Goal: Task Accomplishment & Management: Complete application form

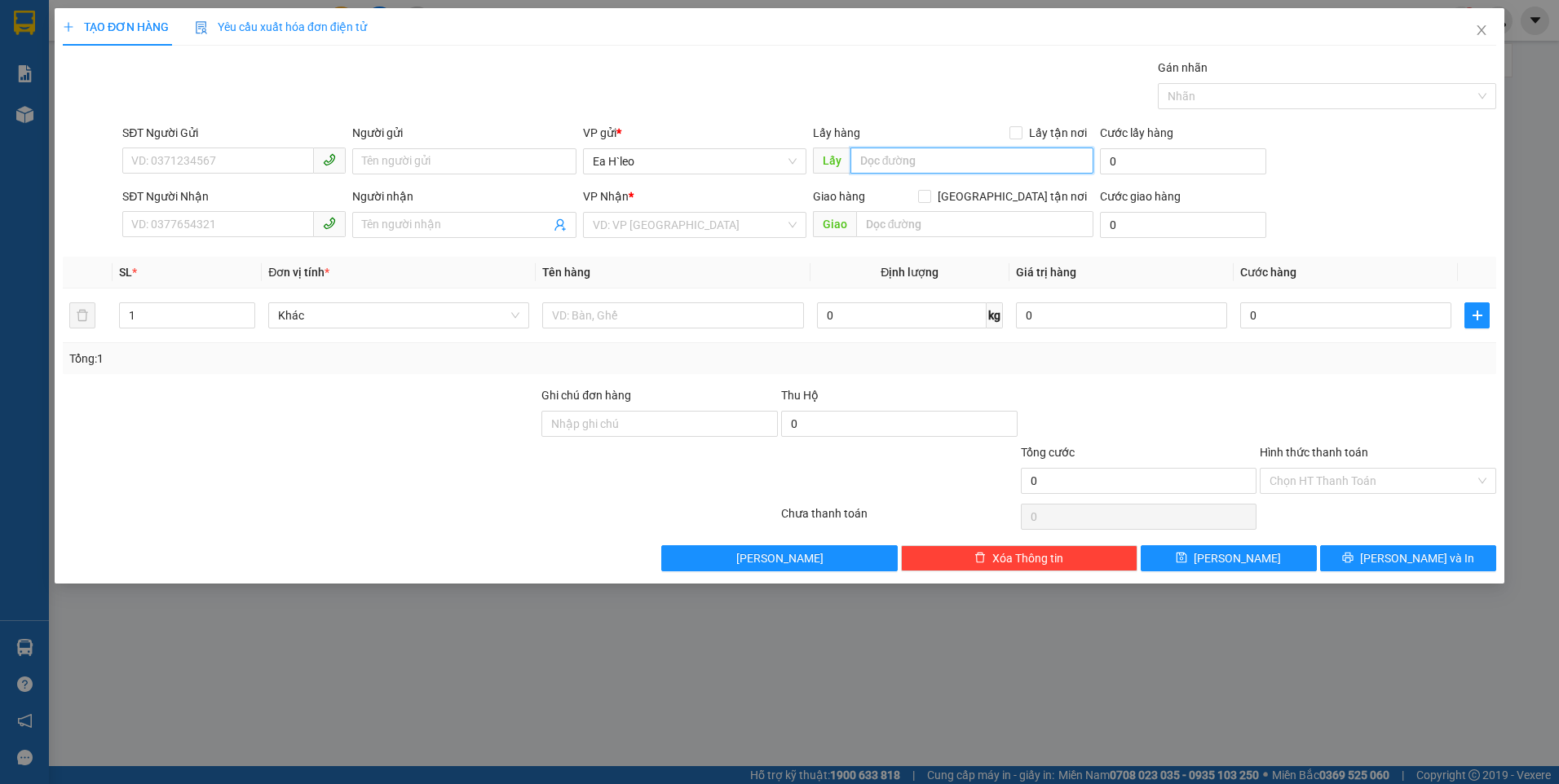
click at [893, 155] on input "text" at bounding box center [973, 160] width 243 height 26
type input "c"
type input "Cây Xăng 72"
click at [654, 231] on input "search" at bounding box center [689, 224] width 192 height 24
click at [574, 316] on input "text" at bounding box center [672, 315] width 261 height 26
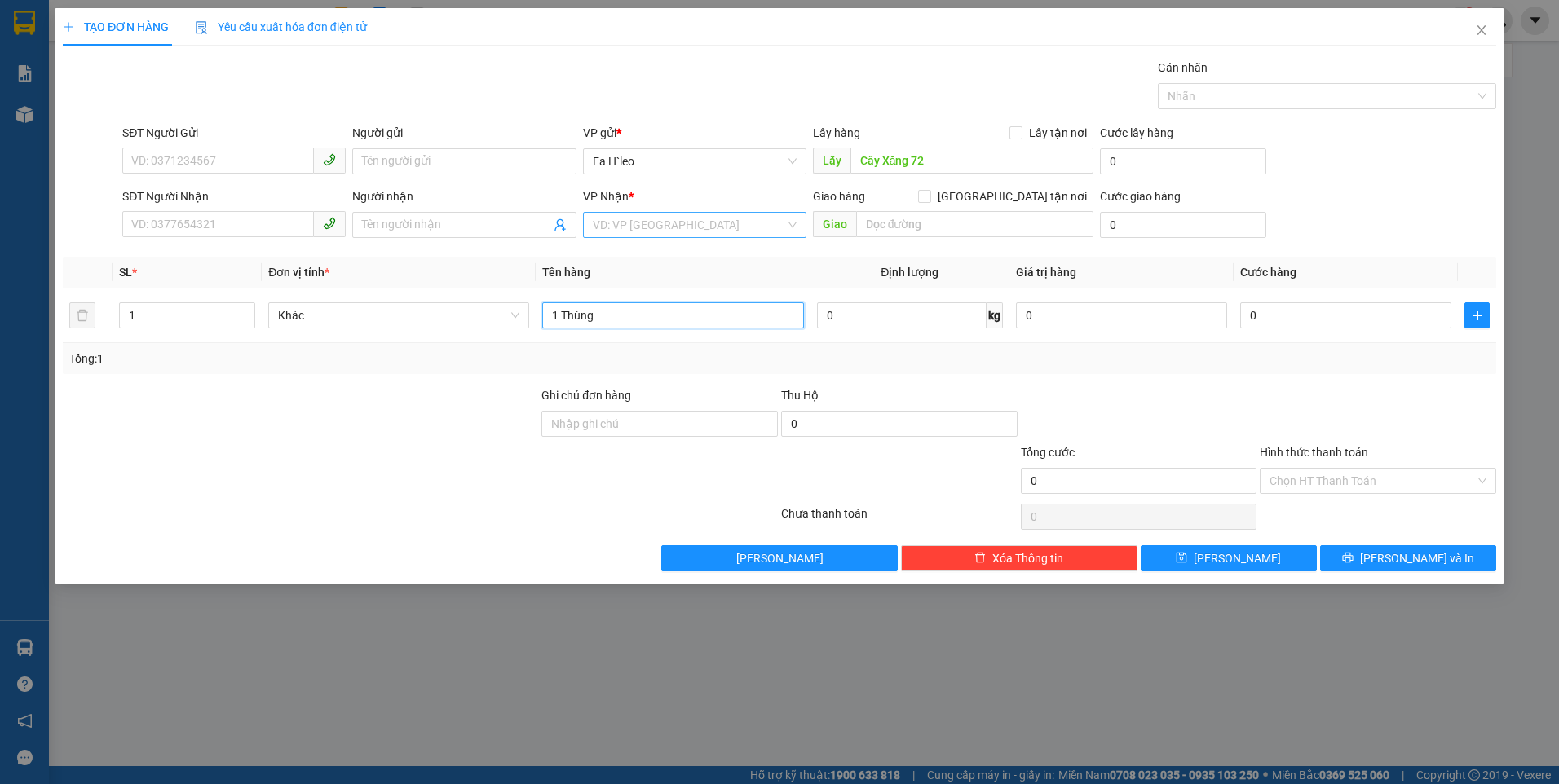
type input "1 Thùng"
click at [684, 227] on input "search" at bounding box center [689, 224] width 192 height 24
click at [699, 281] on div "Bx Miền Đông" at bounding box center [694, 284] width 204 height 18
click at [170, 154] on input "SĐT Người Gửi" at bounding box center [218, 160] width 191 height 26
paste input "0982459361"
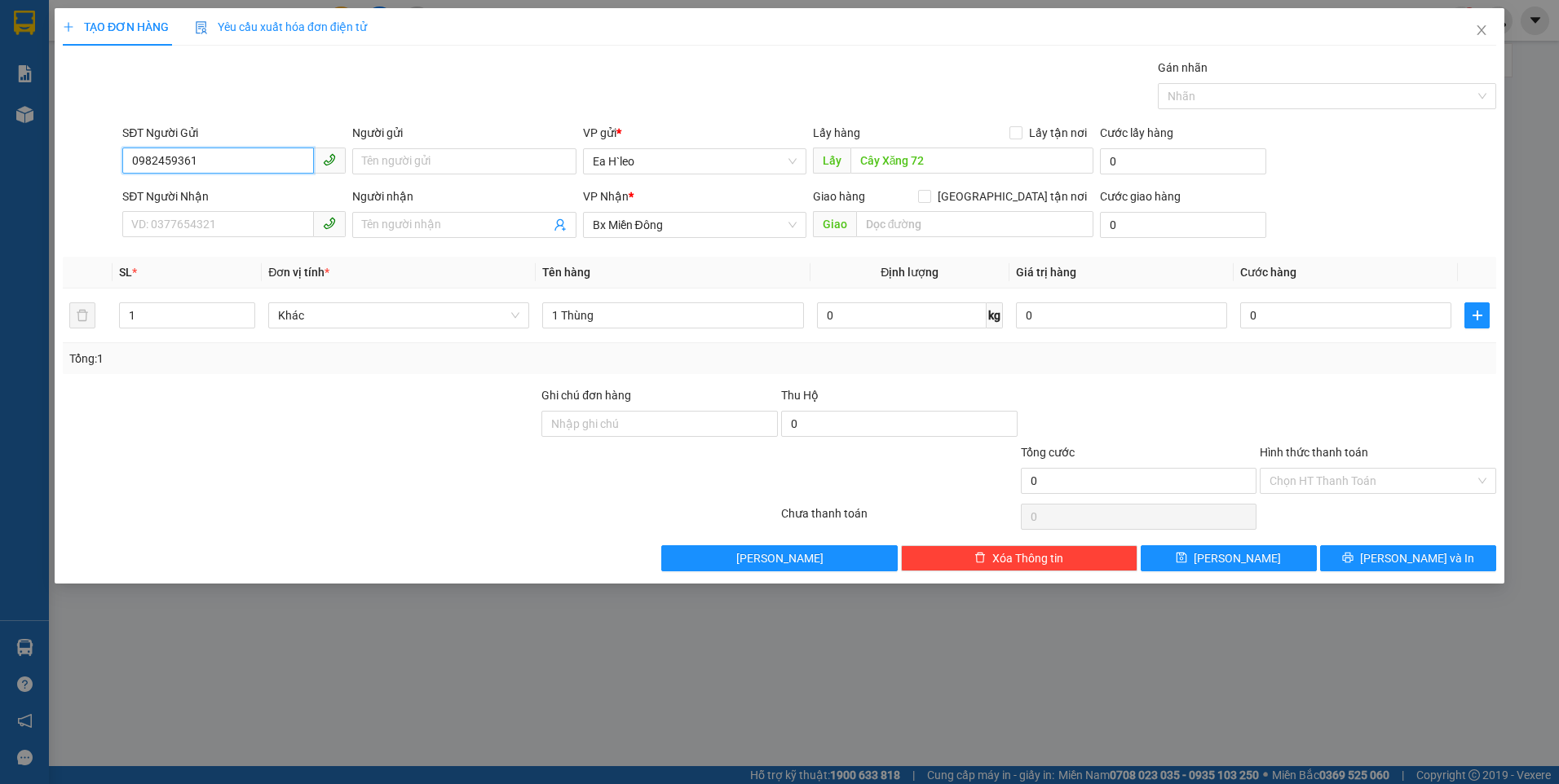
type input "0982459361"
click at [1523, 235] on div "TẠO ĐƠN HÀNG Yêu cầu xuất hóa đơn điện tử Transit Pickup Surcharge Ids Transit …" at bounding box center [780, 392] width 1559 height 784
click at [1256, 556] on button "[PERSON_NAME]" at bounding box center [1229, 558] width 176 height 26
click at [907, 152] on input "text" at bounding box center [973, 160] width 243 height 26
type input "Nhà Máy Bia"
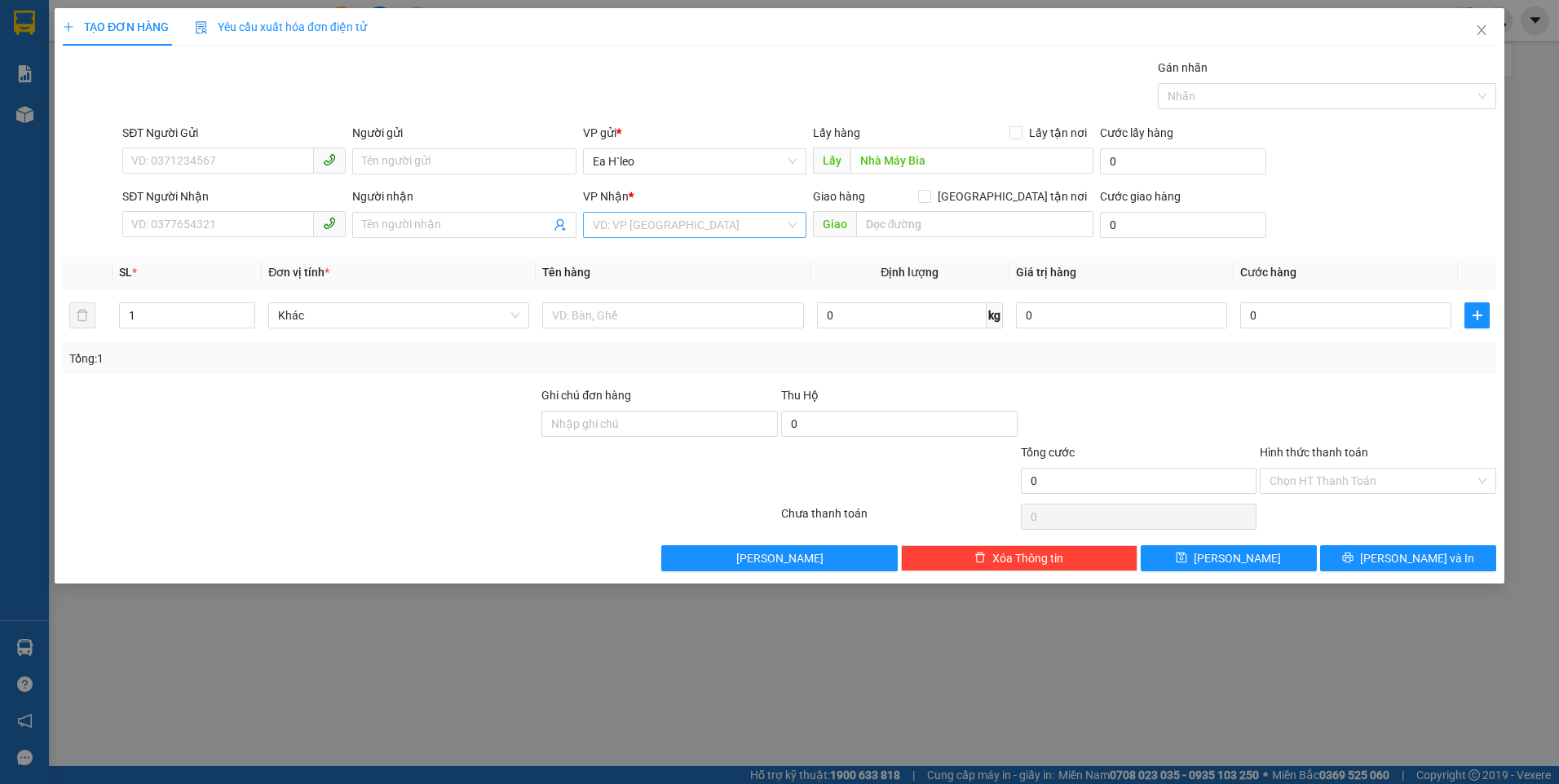
click at [644, 228] on input "search" at bounding box center [689, 224] width 192 height 24
click at [921, 158] on input "text" at bounding box center [973, 160] width 243 height 26
type input "Nhà Thờ Pon drang"
click at [924, 162] on input "Nhà Thờ Pon drang" at bounding box center [973, 160] width 243 height 26
drag, startPoint x: 996, startPoint y: 169, endPoint x: 577, endPoint y: 119, distance: 422.0
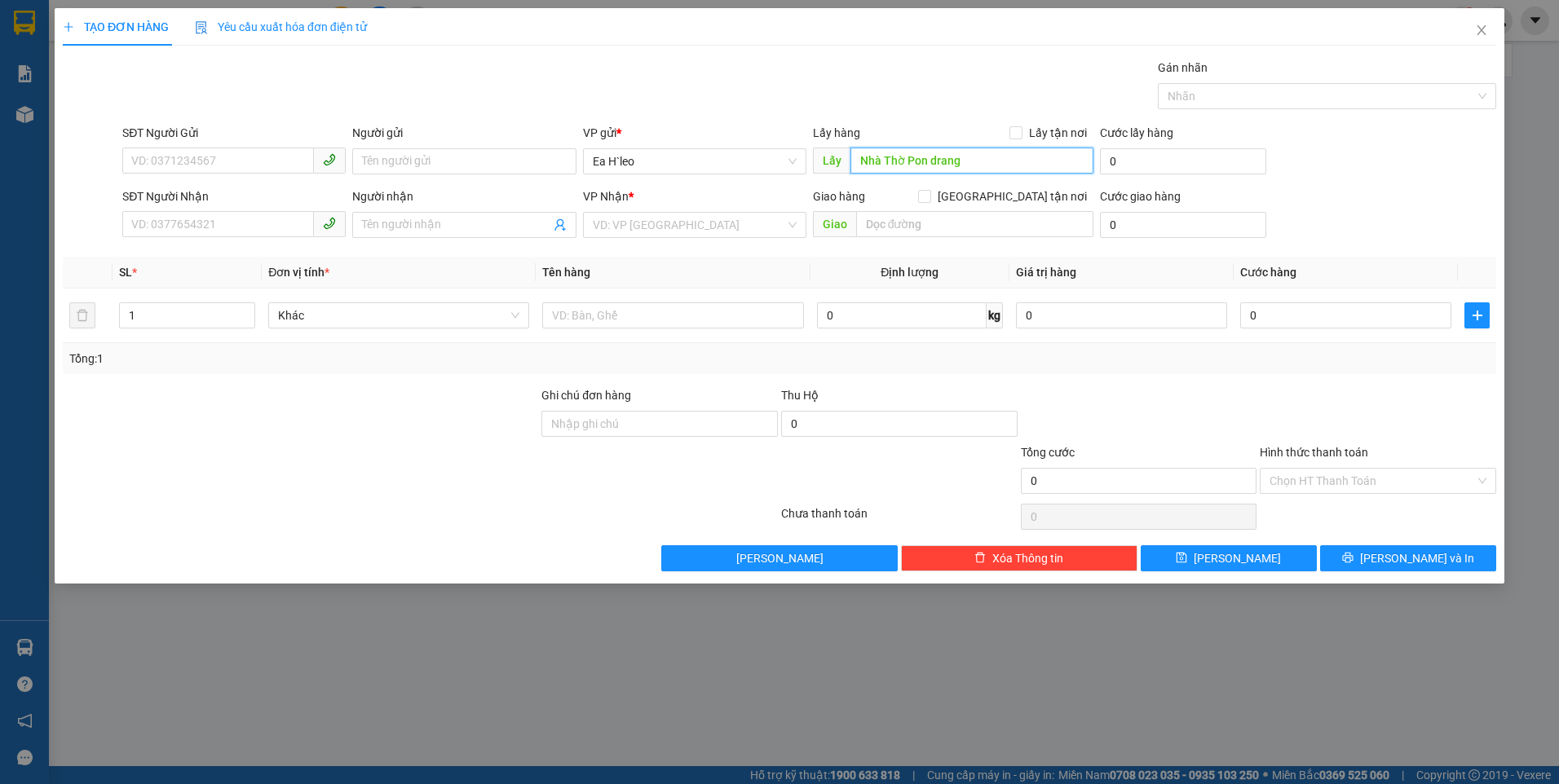
click at [576, 121] on div "Transit Pickup Surcharge Ids Transit Deliver Surcharge Ids Transit Deliver Surc…" at bounding box center [780, 315] width 1433 height 513
